Goal: Task Accomplishment & Management: Use online tool/utility

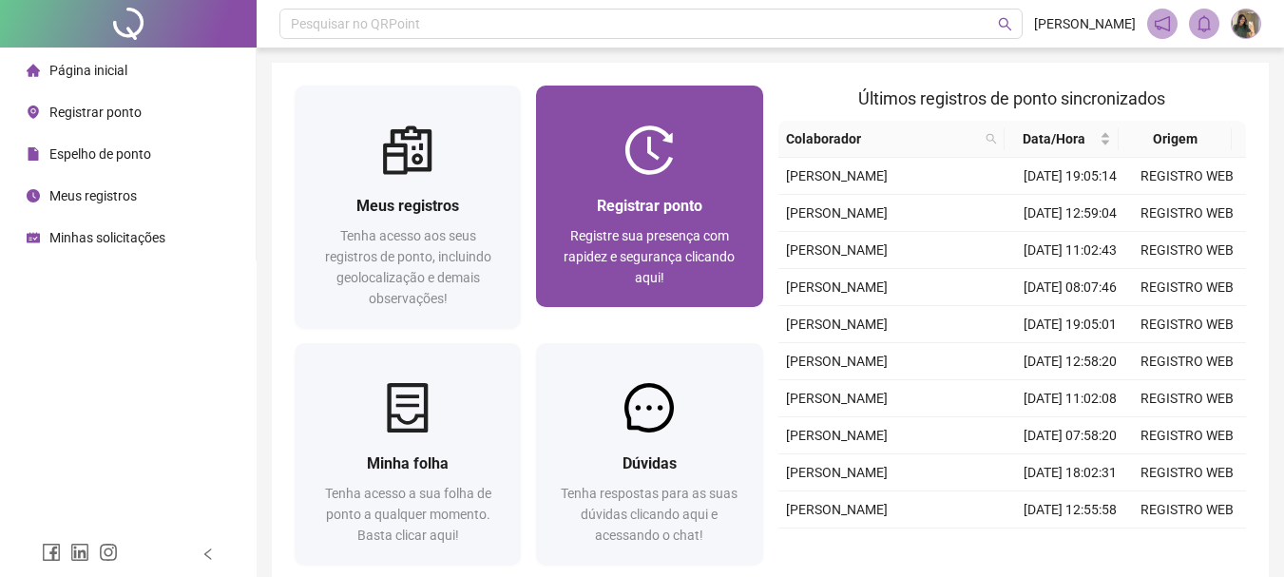
click at [655, 194] on div "Registrar ponto" at bounding box center [649, 206] width 181 height 24
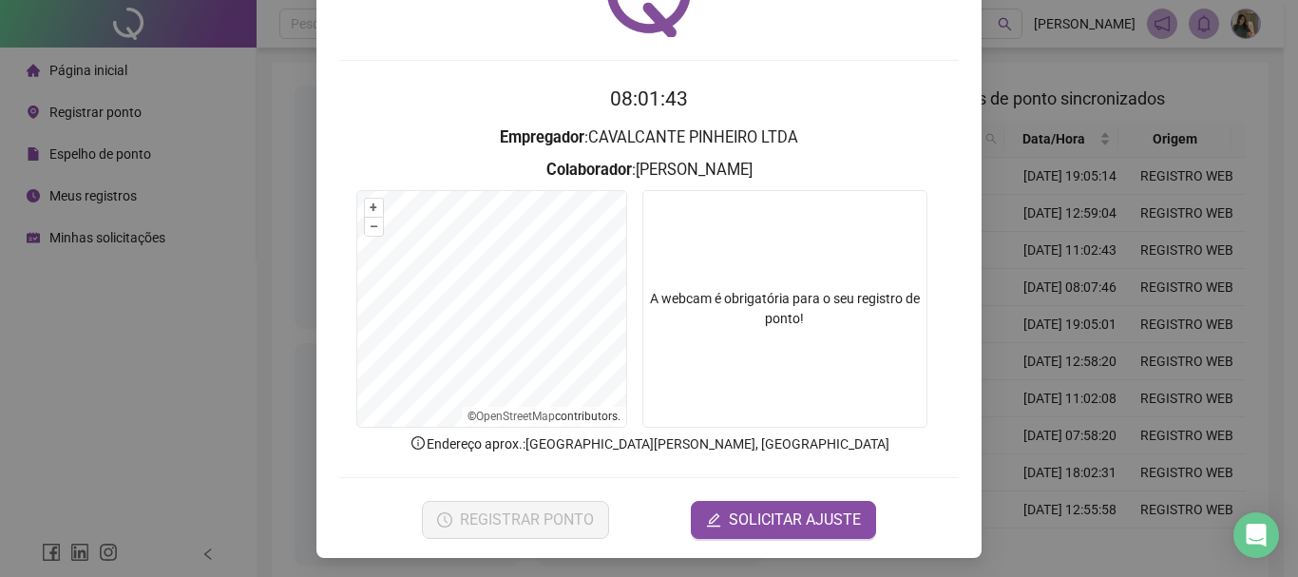
scroll to position [124, 0]
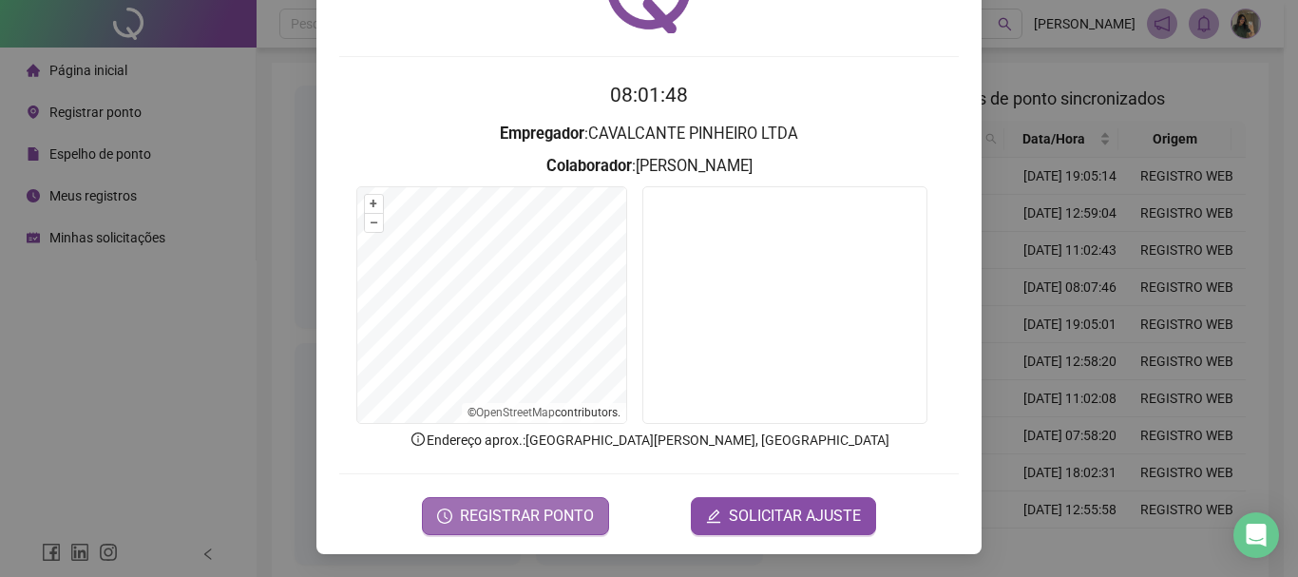
click at [525, 519] on span "REGISTRAR PONTO" at bounding box center [527, 516] width 134 height 23
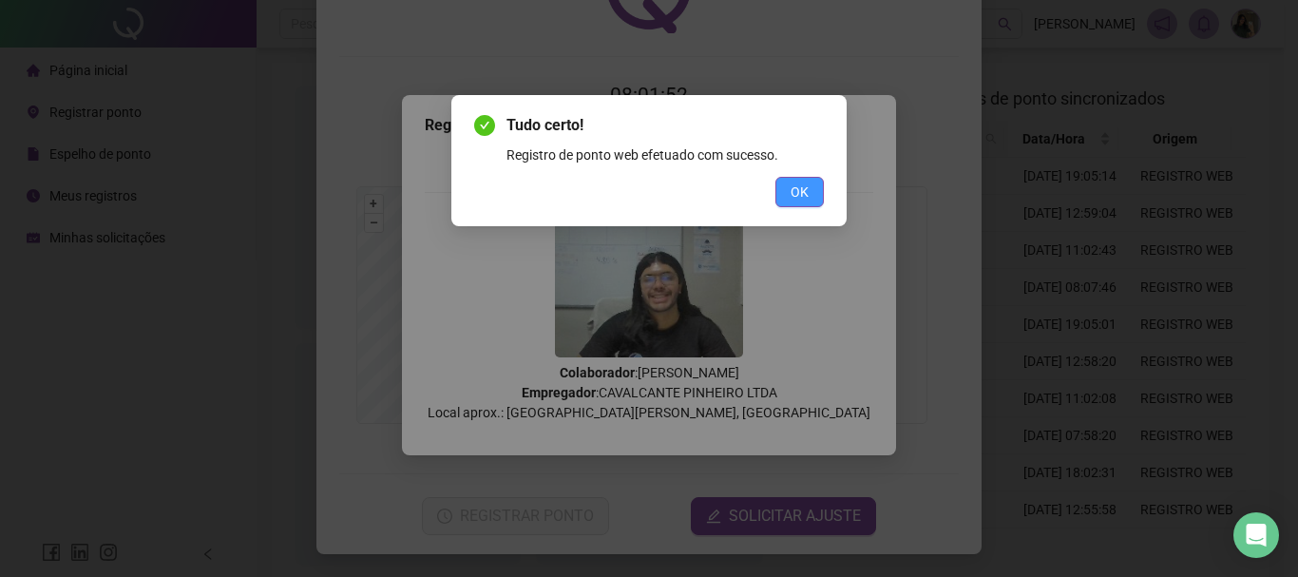
click at [813, 182] on button "OK" at bounding box center [800, 192] width 48 height 30
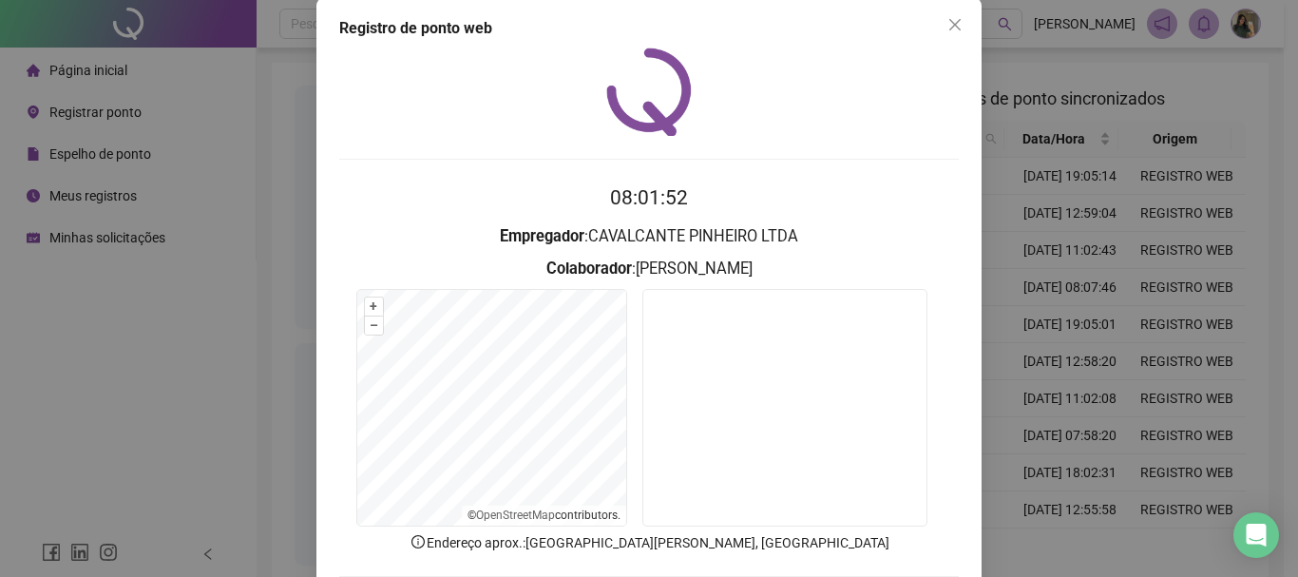
scroll to position [0, 0]
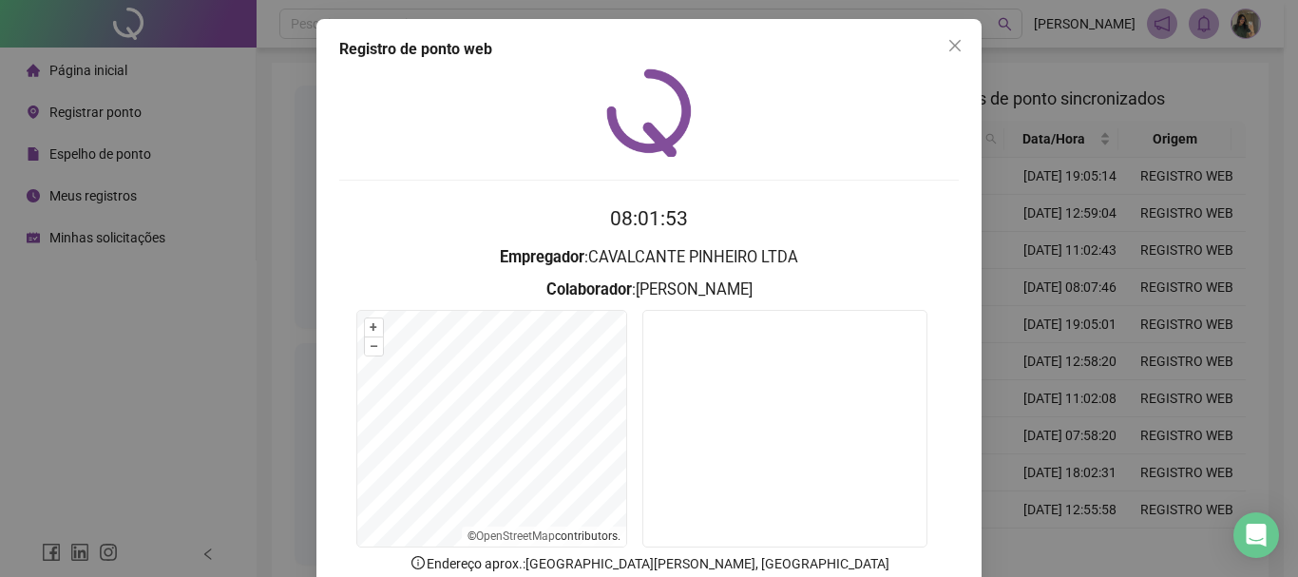
drag, startPoint x: 957, startPoint y: 47, endPoint x: 931, endPoint y: 61, distance: 30.2
click at [957, 46] on span "Close" at bounding box center [955, 45] width 30 height 15
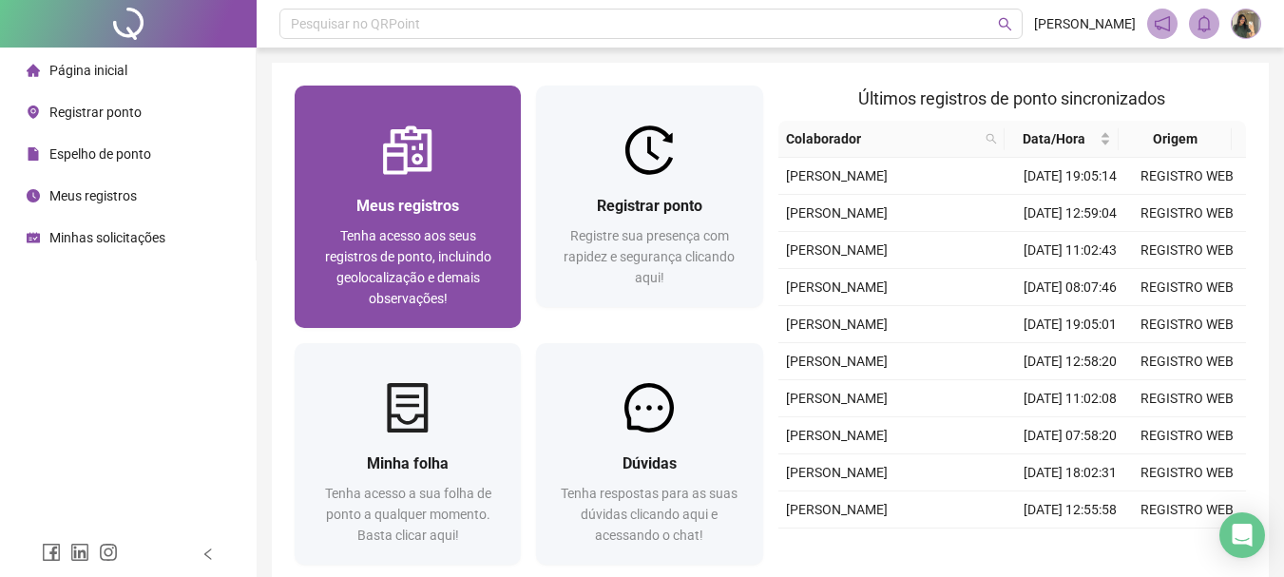
click at [498, 205] on div "Meus registros" at bounding box center [407, 206] width 181 height 24
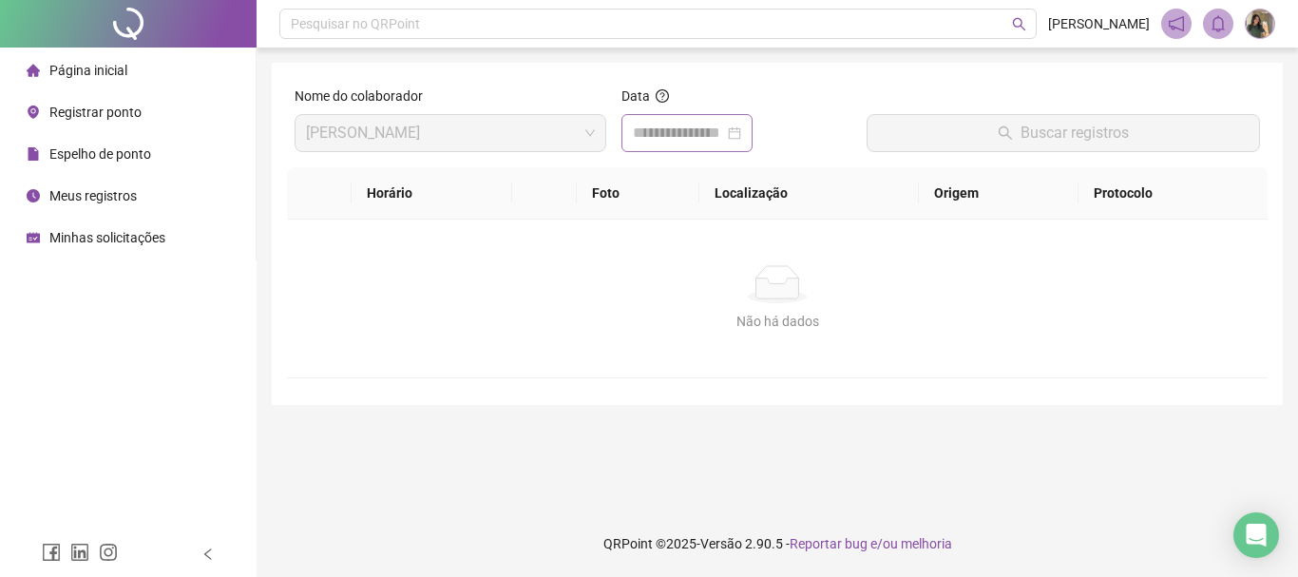
click at [741, 130] on div at bounding box center [687, 133] width 108 height 23
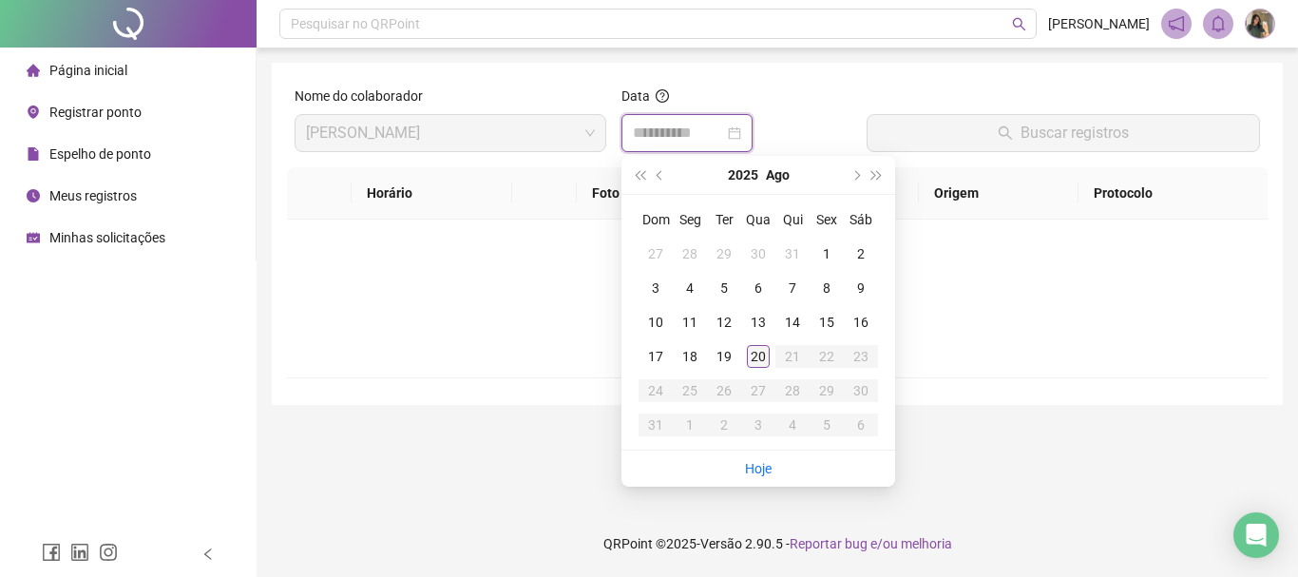
type input "**********"
click at [753, 366] on td "20" at bounding box center [758, 356] width 34 height 34
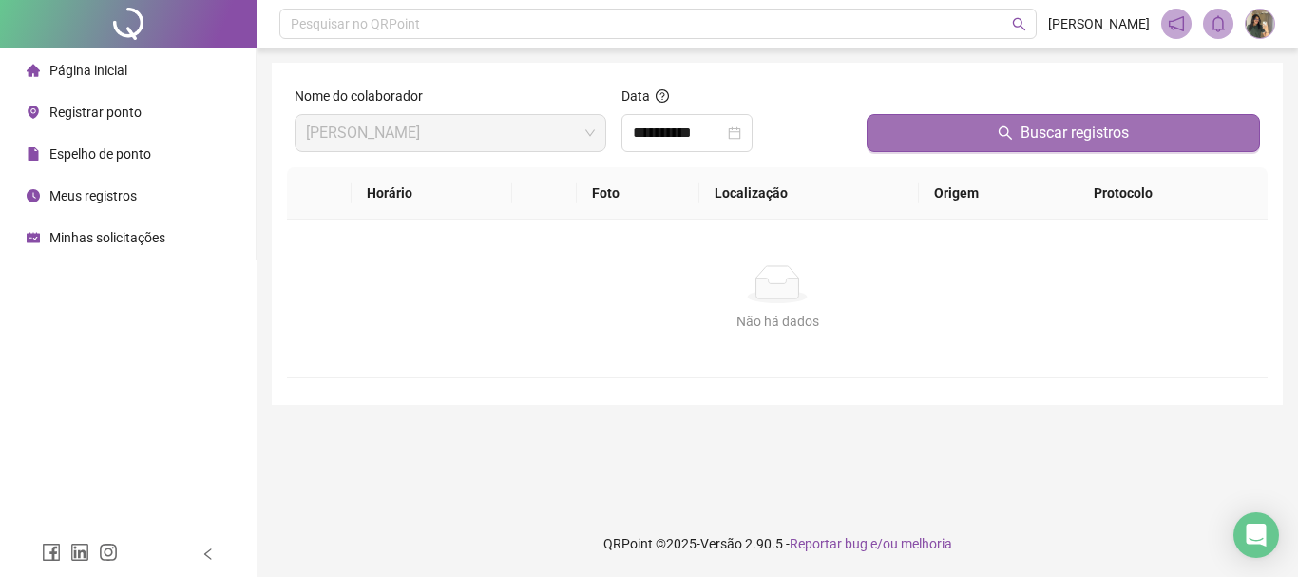
click at [1021, 121] on button "Buscar registros" at bounding box center [1064, 133] width 394 height 38
